Goal: Transaction & Acquisition: Purchase product/service

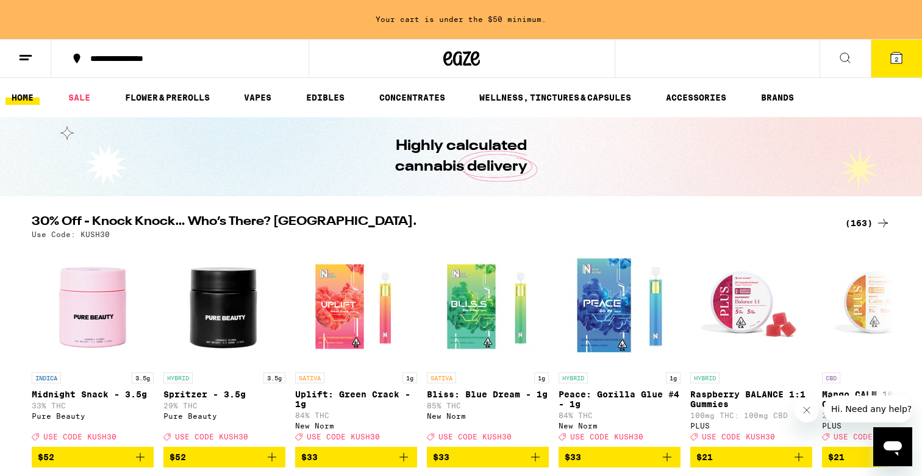
click at [889, 57] on icon at bounding box center [896, 58] width 15 height 15
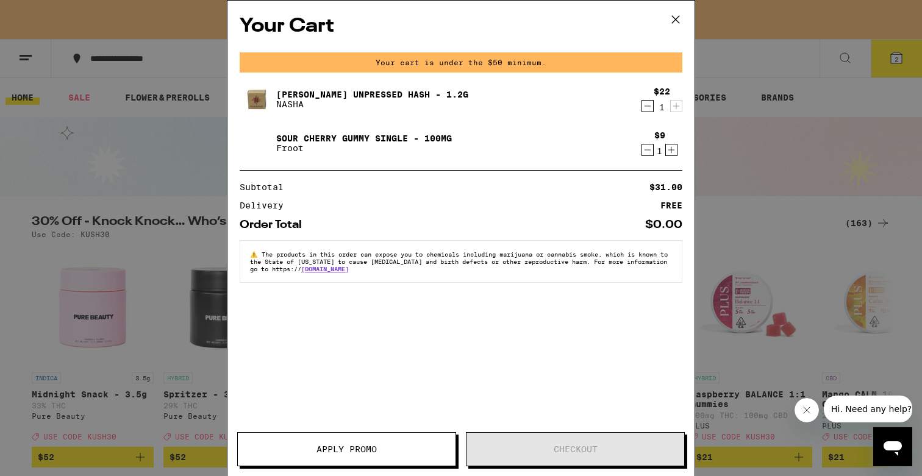
click at [648, 149] on icon "Decrement" at bounding box center [647, 150] width 11 height 15
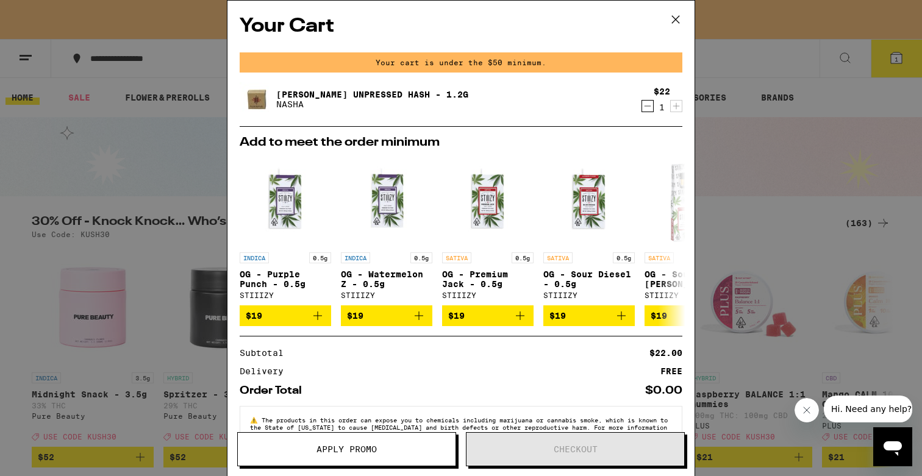
click at [678, 24] on icon at bounding box center [676, 19] width 18 height 18
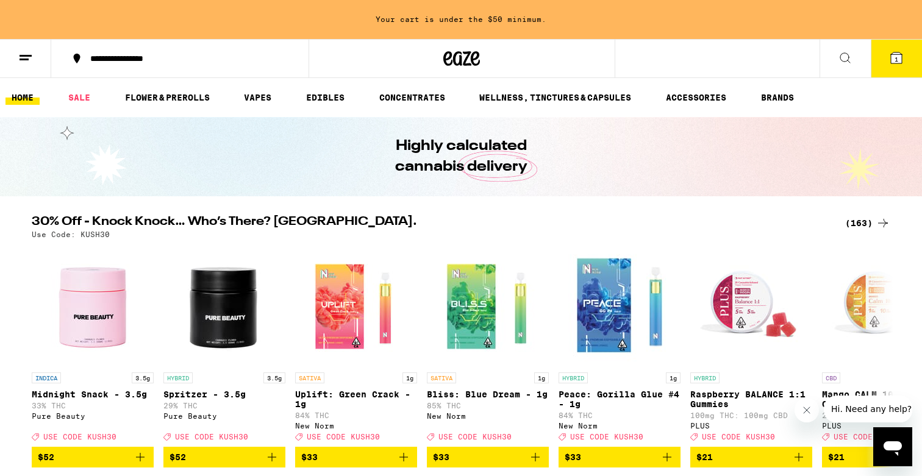
click at [860, 220] on div "(163)" at bounding box center [867, 223] width 45 height 15
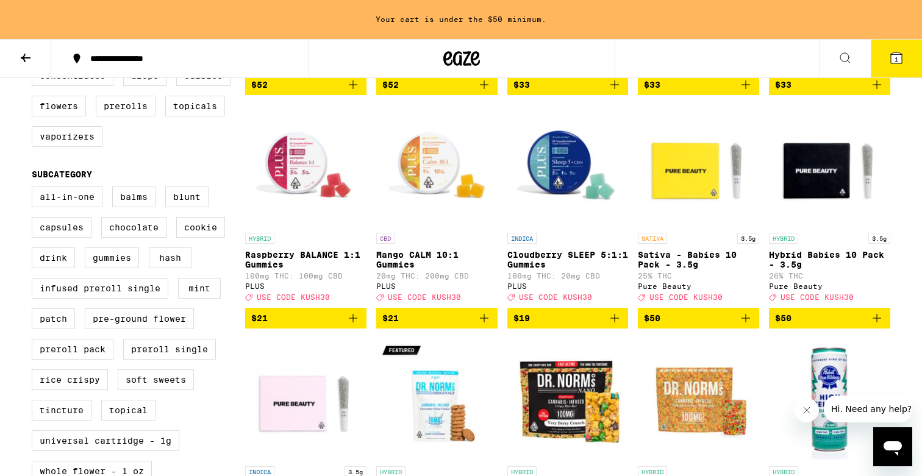
scroll to position [348, 0]
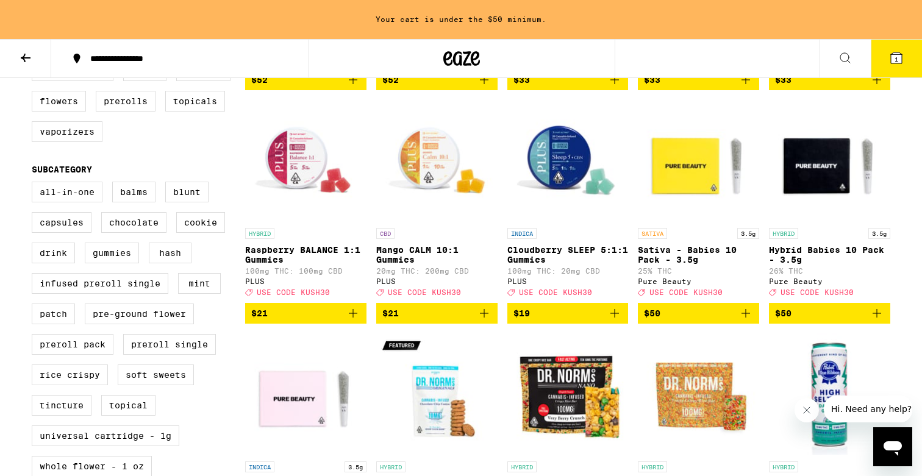
click at [883, 66] on button "1" at bounding box center [896, 59] width 51 height 38
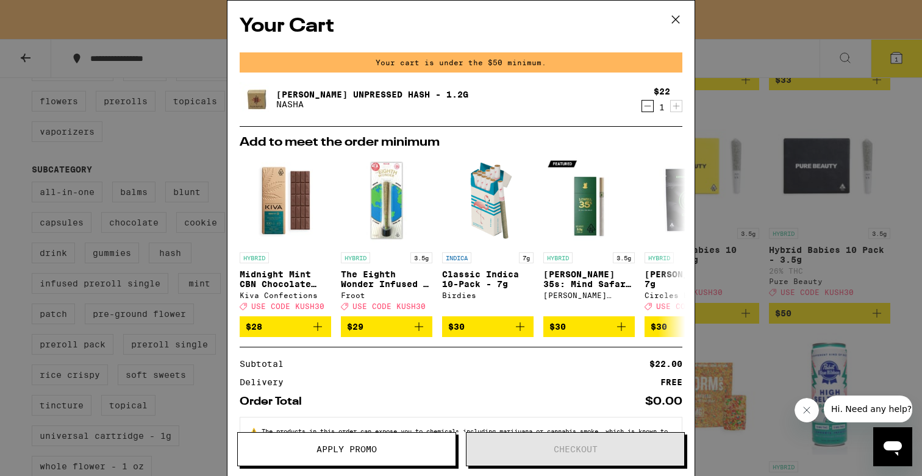
click at [648, 107] on icon "Decrement" at bounding box center [647, 106] width 11 height 15
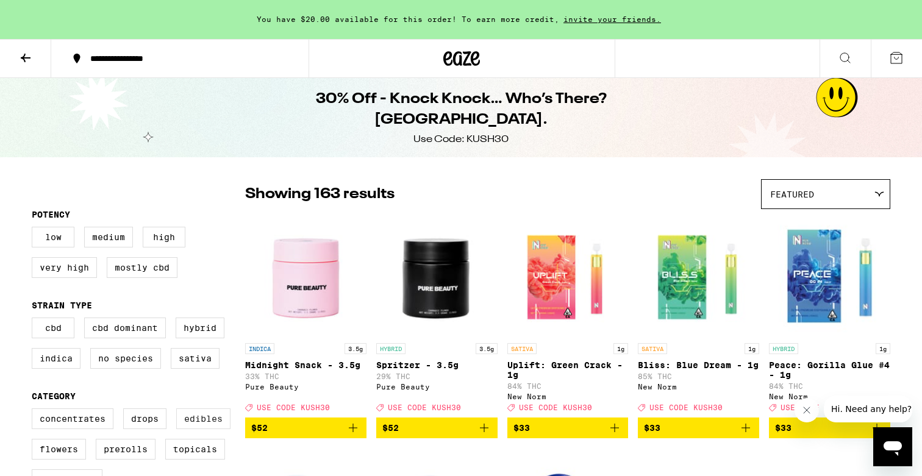
click at [190, 429] on label "Edibles" at bounding box center [203, 419] width 54 height 21
click at [35, 411] on input "Edibles" at bounding box center [34, 410] width 1 height 1
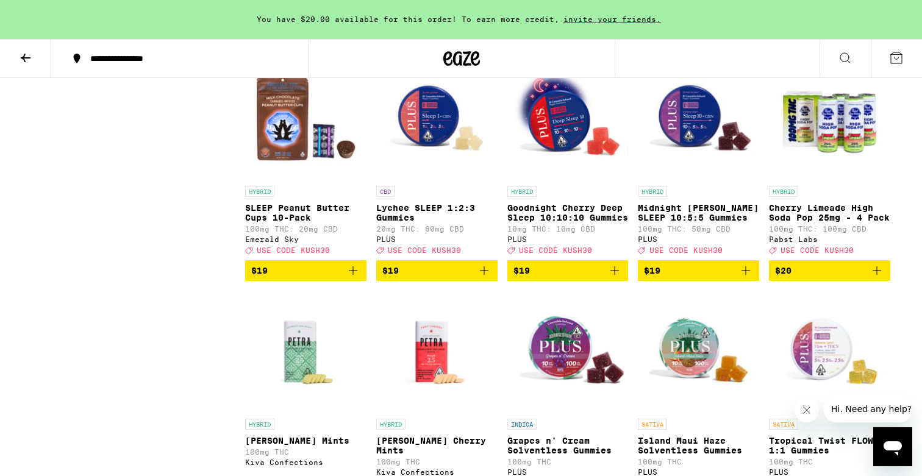
scroll to position [2724, 0]
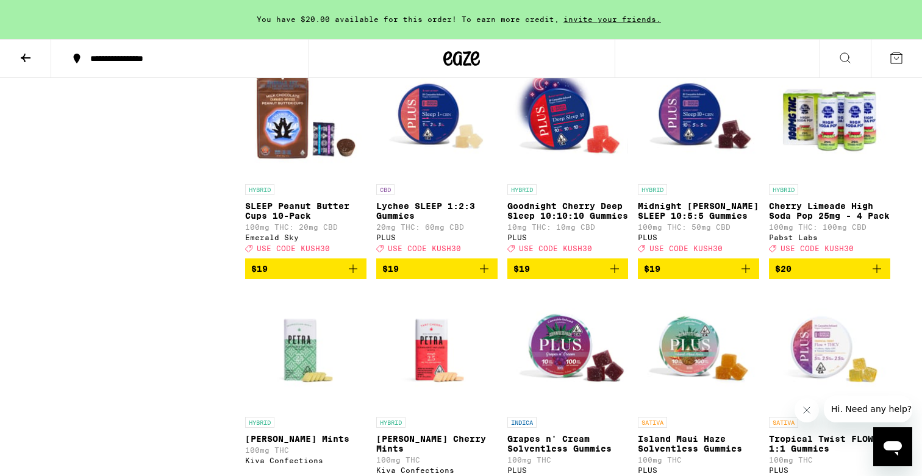
click at [743, 276] on icon "Add to bag" at bounding box center [746, 269] width 15 height 15
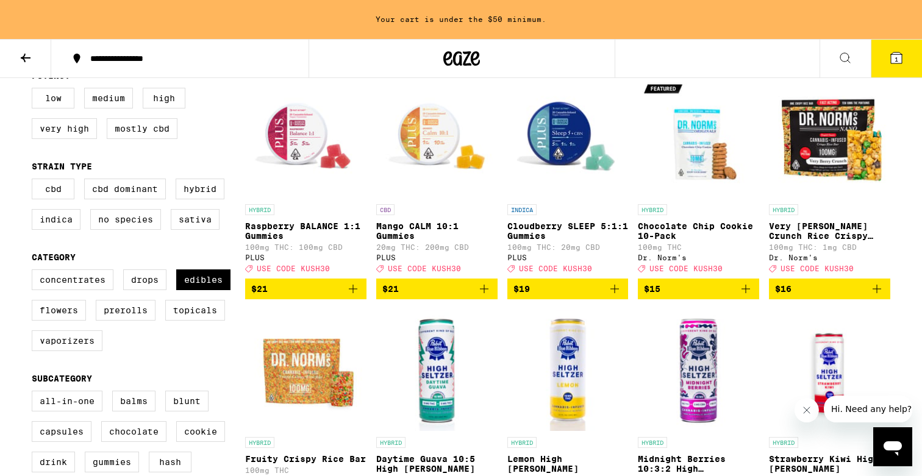
scroll to position [115, 0]
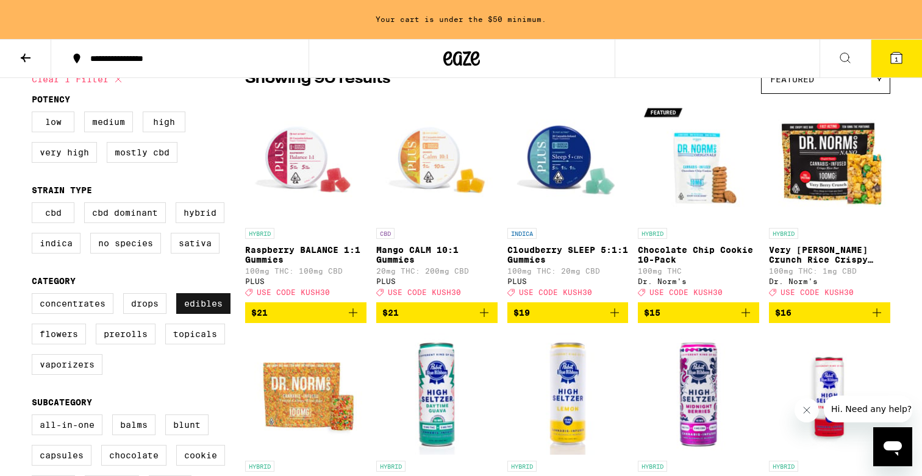
click at [207, 310] on label "Edibles" at bounding box center [203, 303] width 54 height 21
click at [35, 296] on input "Edibles" at bounding box center [34, 295] width 1 height 1
checkbox input "false"
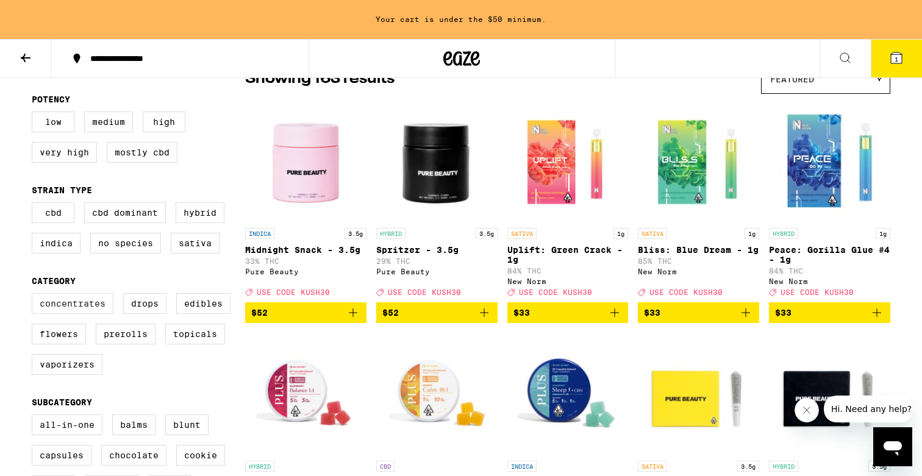
click at [102, 310] on label "Concentrates" at bounding box center [73, 303] width 82 height 21
click at [35, 296] on input "Concentrates" at bounding box center [34, 295] width 1 height 1
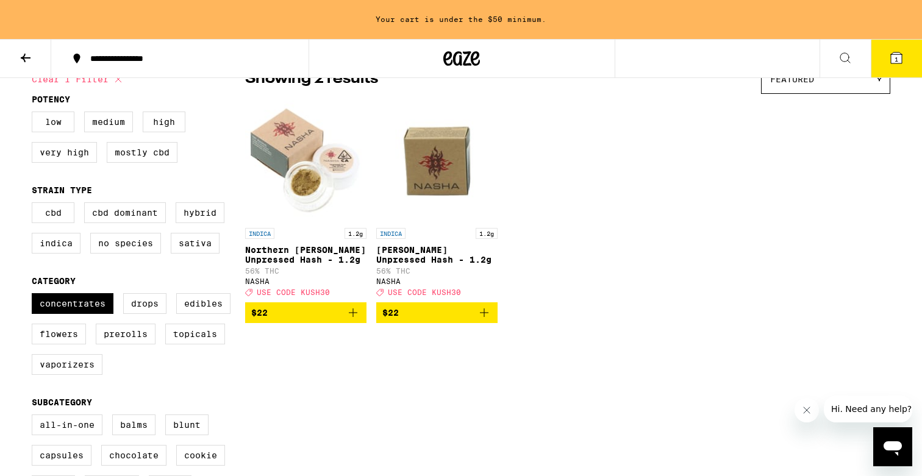
click at [353, 317] on icon "Add to bag" at bounding box center [353, 313] width 9 height 9
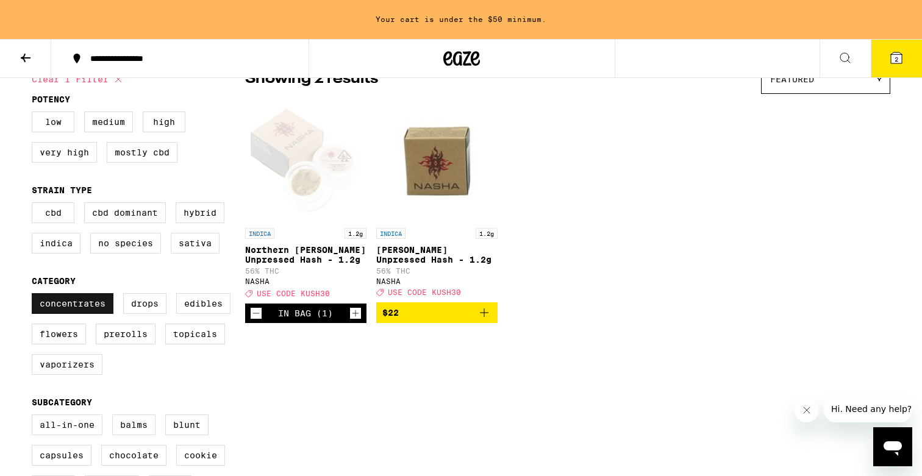
click at [112, 313] on label "Concentrates" at bounding box center [73, 303] width 82 height 21
click at [35, 296] on input "Concentrates" at bounding box center [34, 295] width 1 height 1
checkbox input "false"
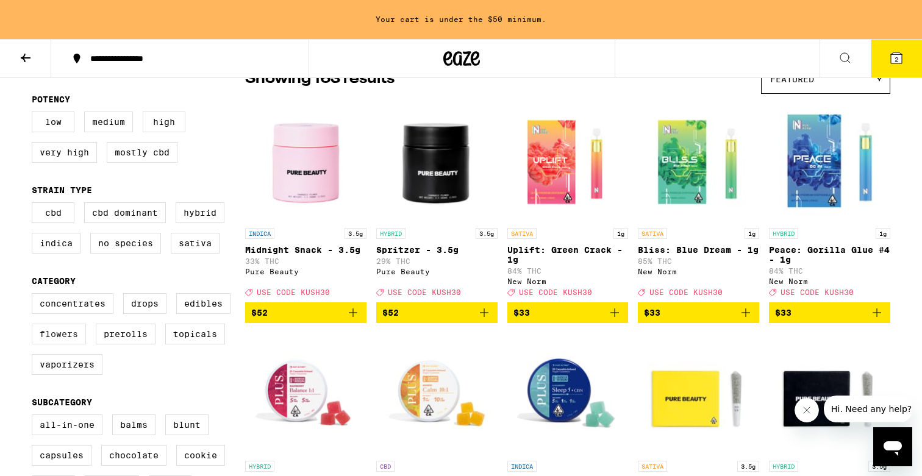
click at [68, 344] on label "Flowers" at bounding box center [59, 334] width 54 height 21
click at [35, 296] on input "Flowers" at bounding box center [34, 295] width 1 height 1
checkbox input "true"
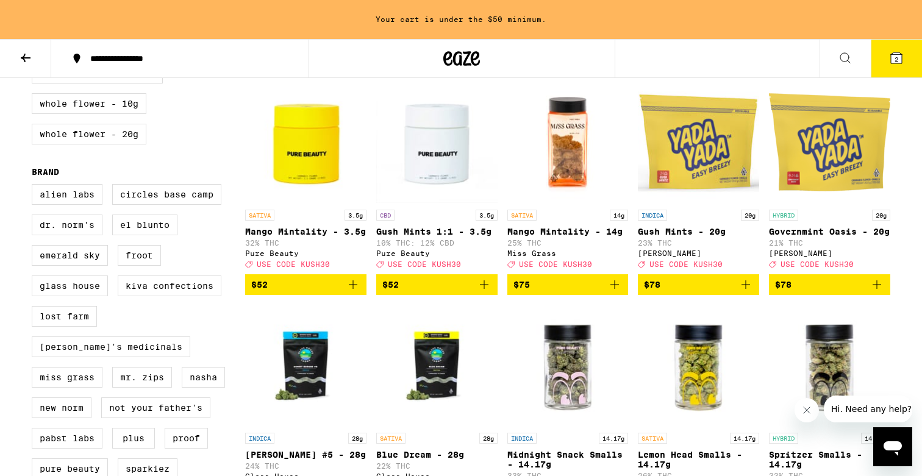
scroll to position [825, 0]
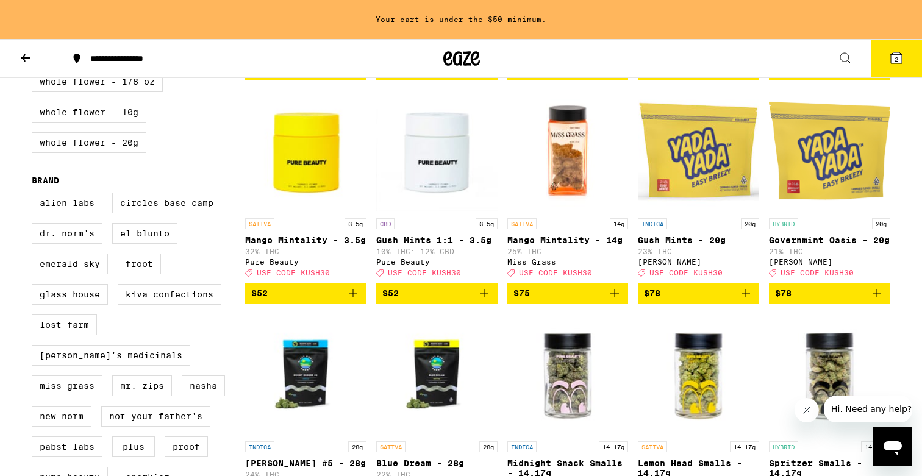
click at [744, 301] on icon "Add to bag" at bounding box center [746, 293] width 15 height 15
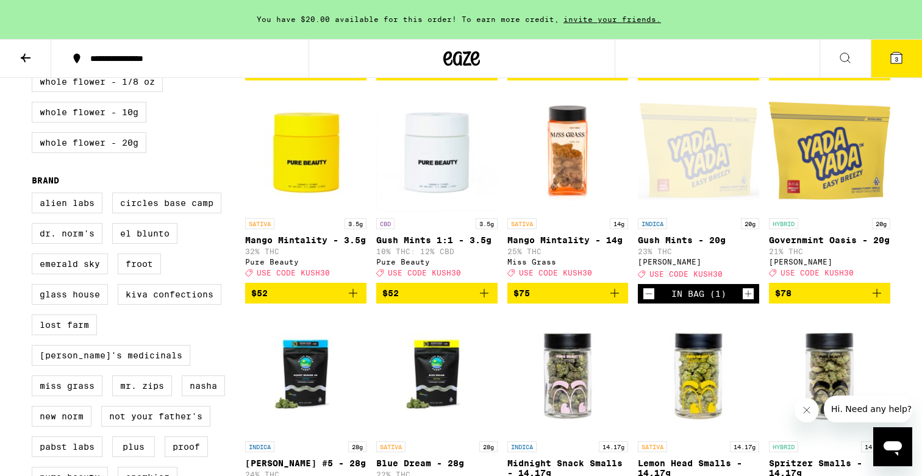
click at [893, 59] on icon at bounding box center [896, 57] width 11 height 11
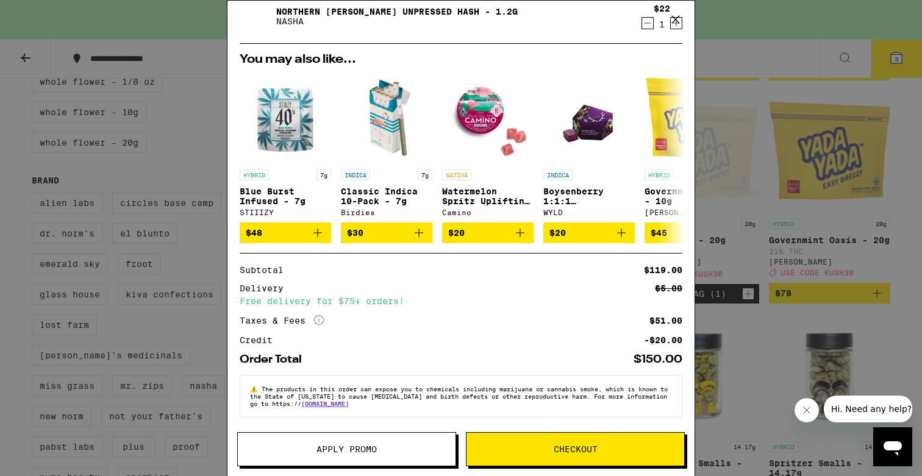
scroll to position [178, 0]
click at [393, 442] on button "Apply Promo" at bounding box center [346, 449] width 219 height 34
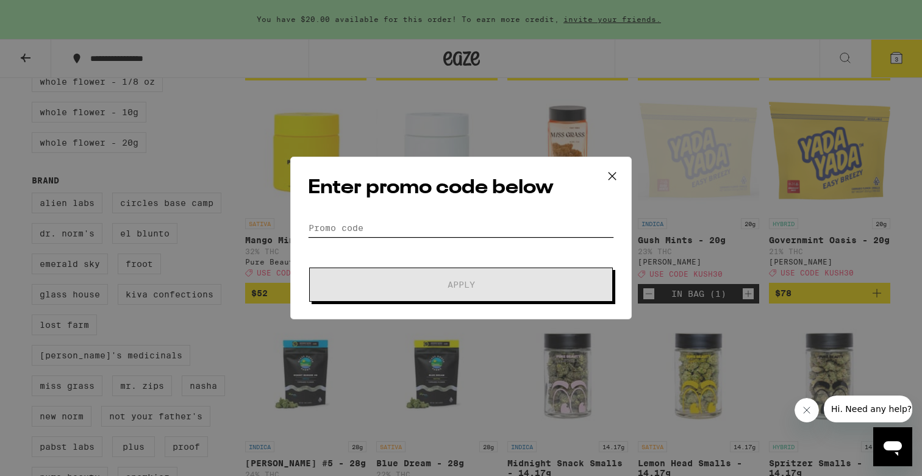
click at [451, 227] on input "Promo Code" at bounding box center [461, 228] width 306 height 18
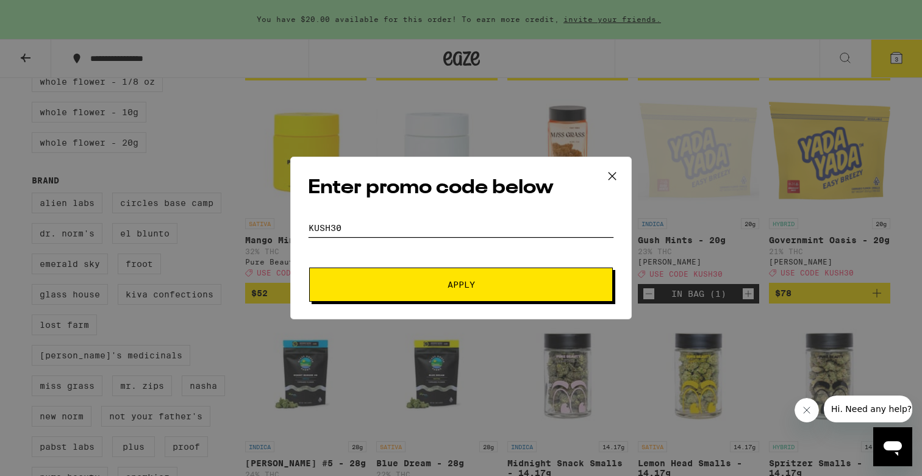
type input "KUSH30"
click at [479, 278] on button "Apply" at bounding box center [461, 285] width 304 height 34
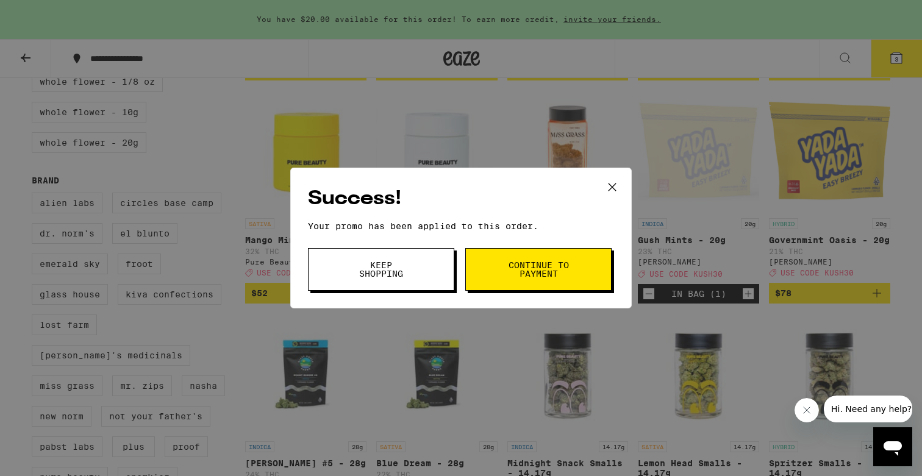
click at [508, 265] on span "Continue to payment" at bounding box center [538, 269] width 62 height 17
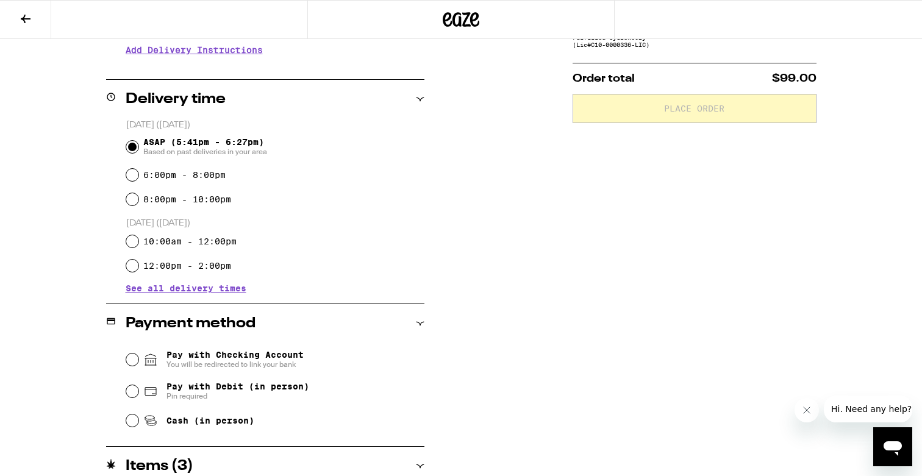
scroll to position [327, 0]
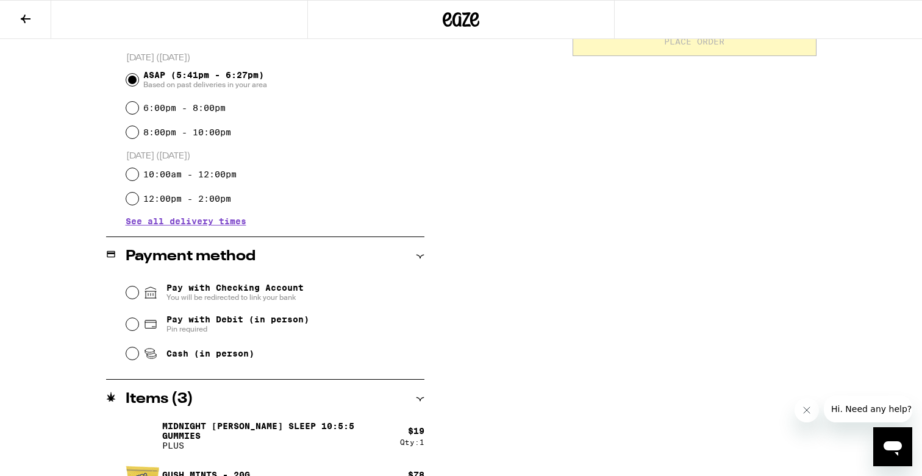
click at [224, 324] on span "Pay with Debit (in person)" at bounding box center [238, 320] width 143 height 10
click at [138, 325] on input "Pay with Debit (in person) Pin required" at bounding box center [132, 324] width 12 height 12
radio input "true"
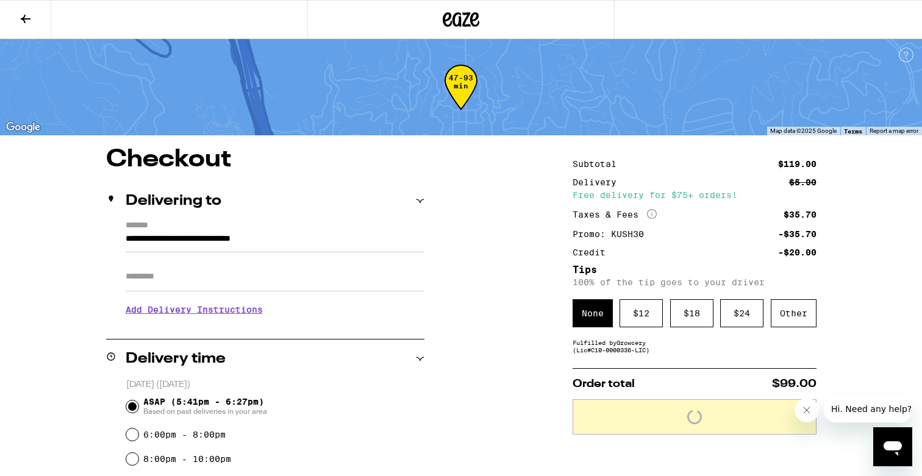
scroll to position [0, 0]
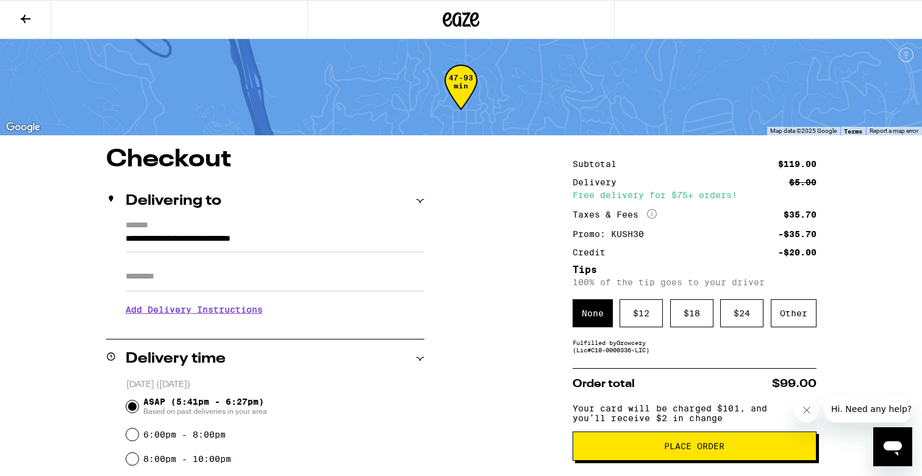
click at [187, 280] on input "Apt/Suite" at bounding box center [275, 276] width 299 height 29
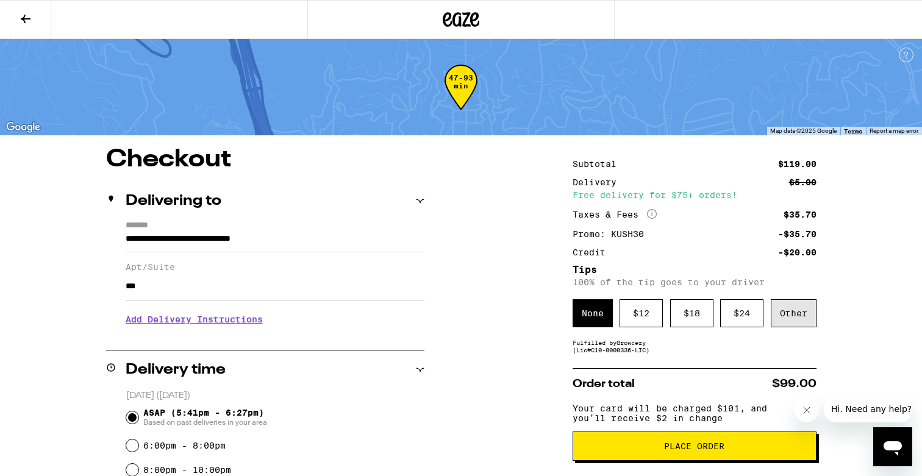
type input "***"
click at [783, 316] on div "Other" at bounding box center [794, 313] width 46 height 28
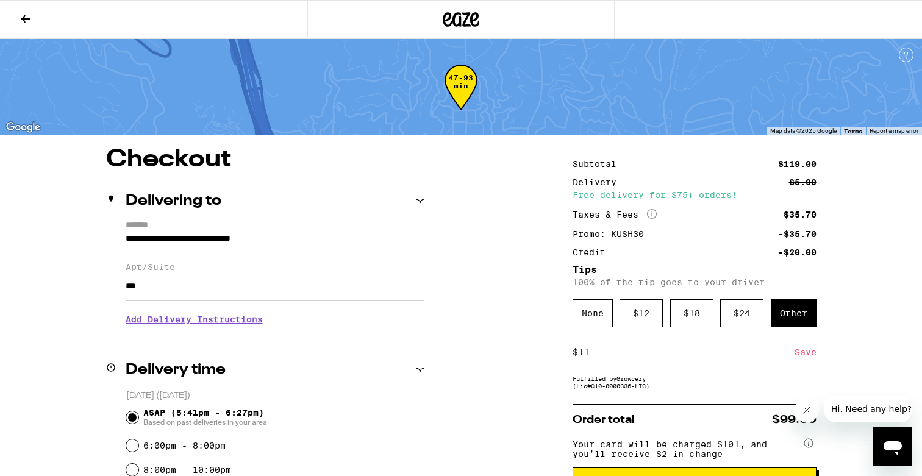
type input "11"
click at [808, 354] on div "Save" at bounding box center [806, 352] width 22 height 27
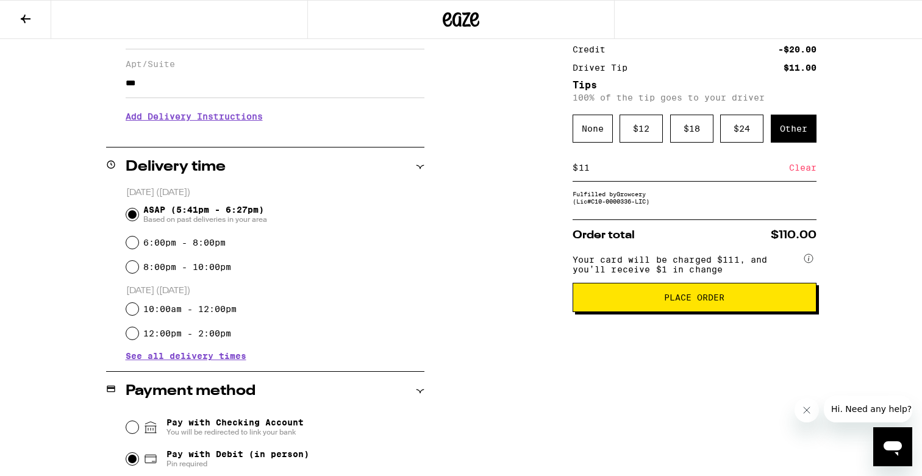
scroll to position [214, 0]
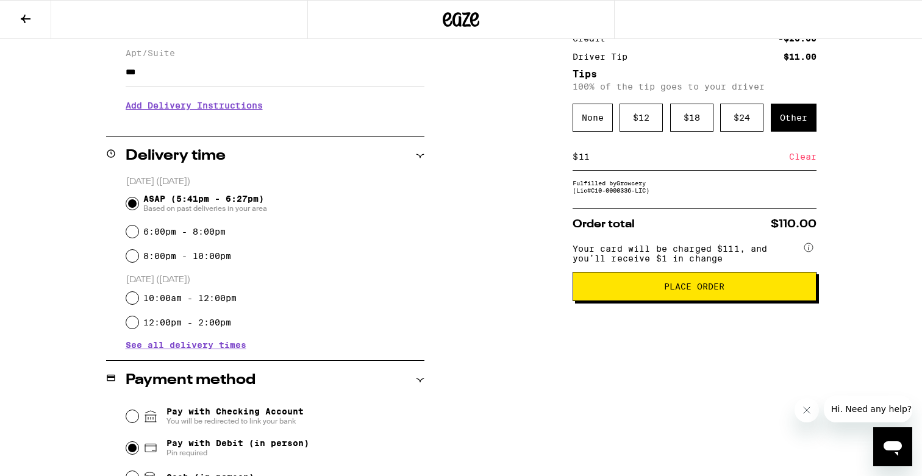
click at [650, 288] on button "Place Order" at bounding box center [695, 286] width 244 height 29
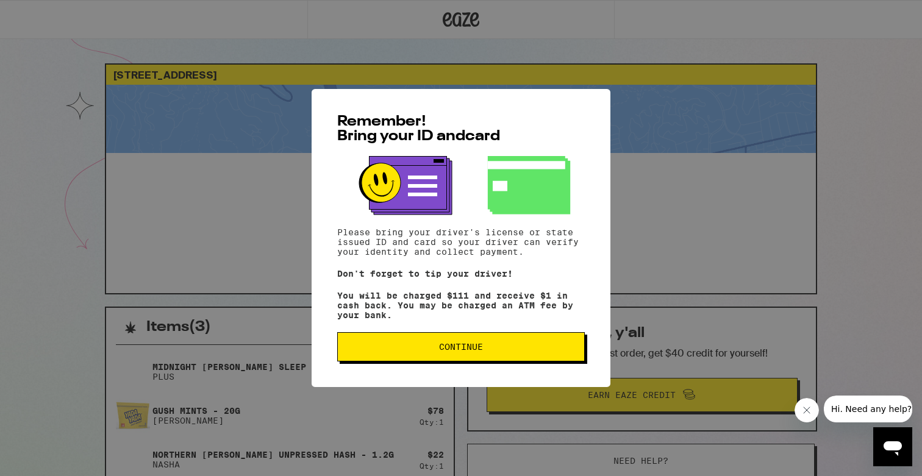
click at [470, 359] on button "Continue" at bounding box center [461, 346] width 248 height 29
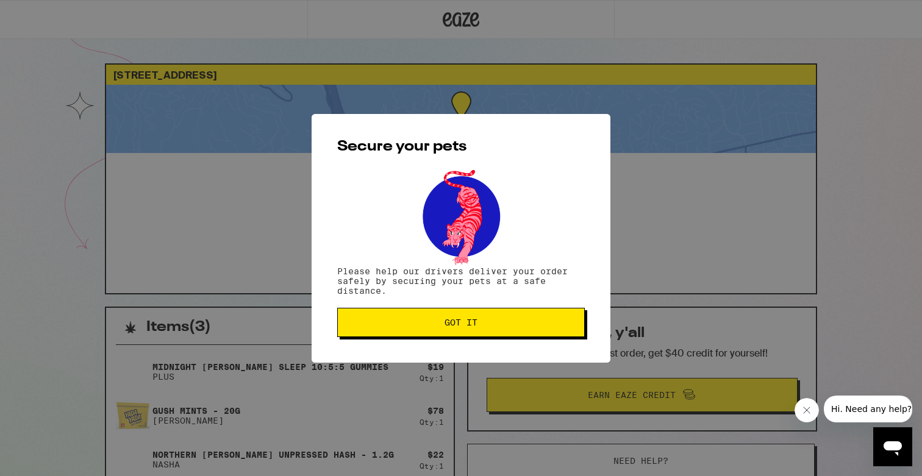
click at [469, 315] on button "Got it" at bounding box center [461, 322] width 248 height 29
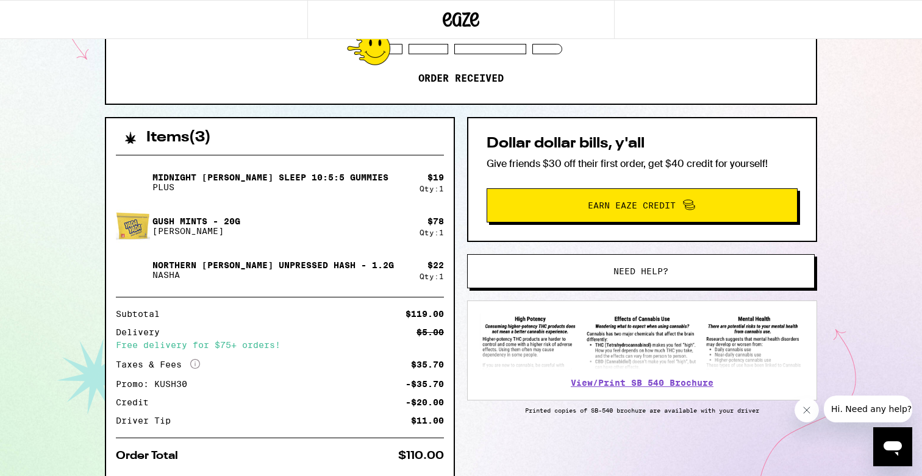
scroll to position [195, 0]
